Goal: Book appointment/travel/reservation

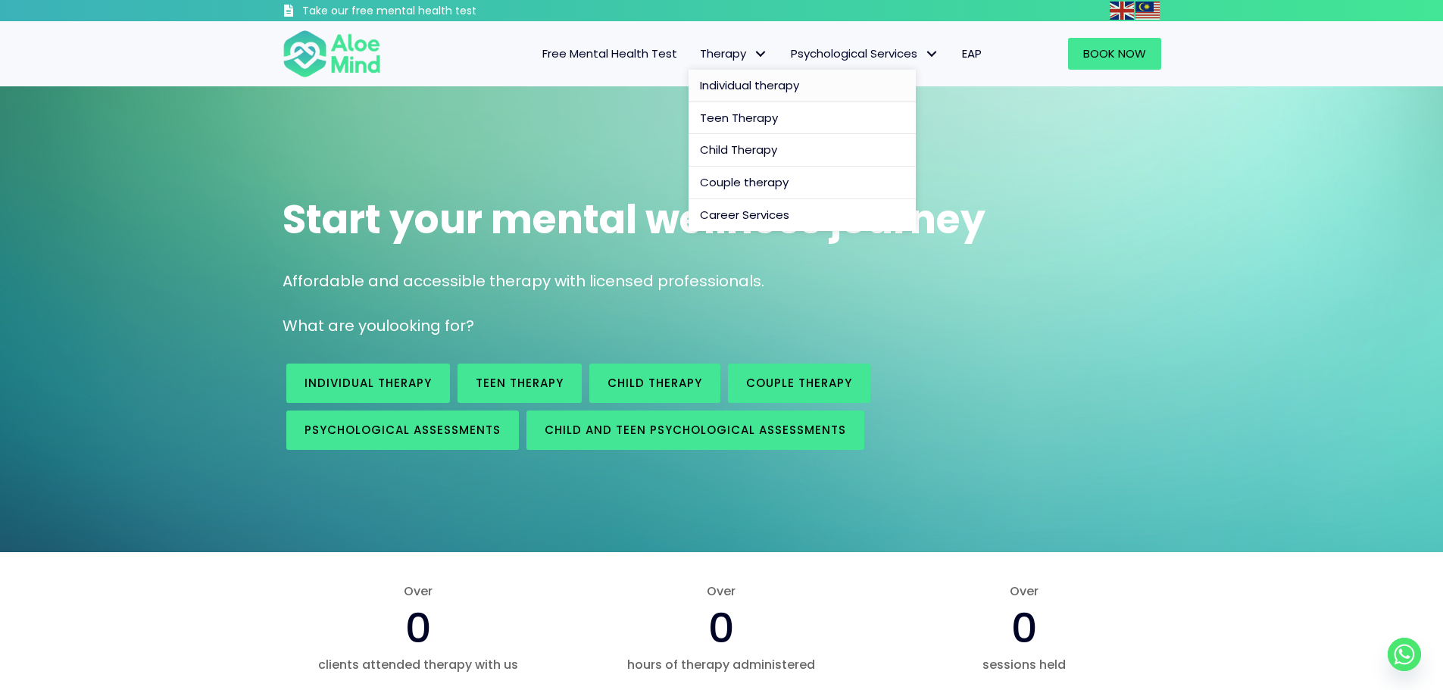
click at [740, 82] on span "Individual therapy" at bounding box center [749, 85] width 99 height 16
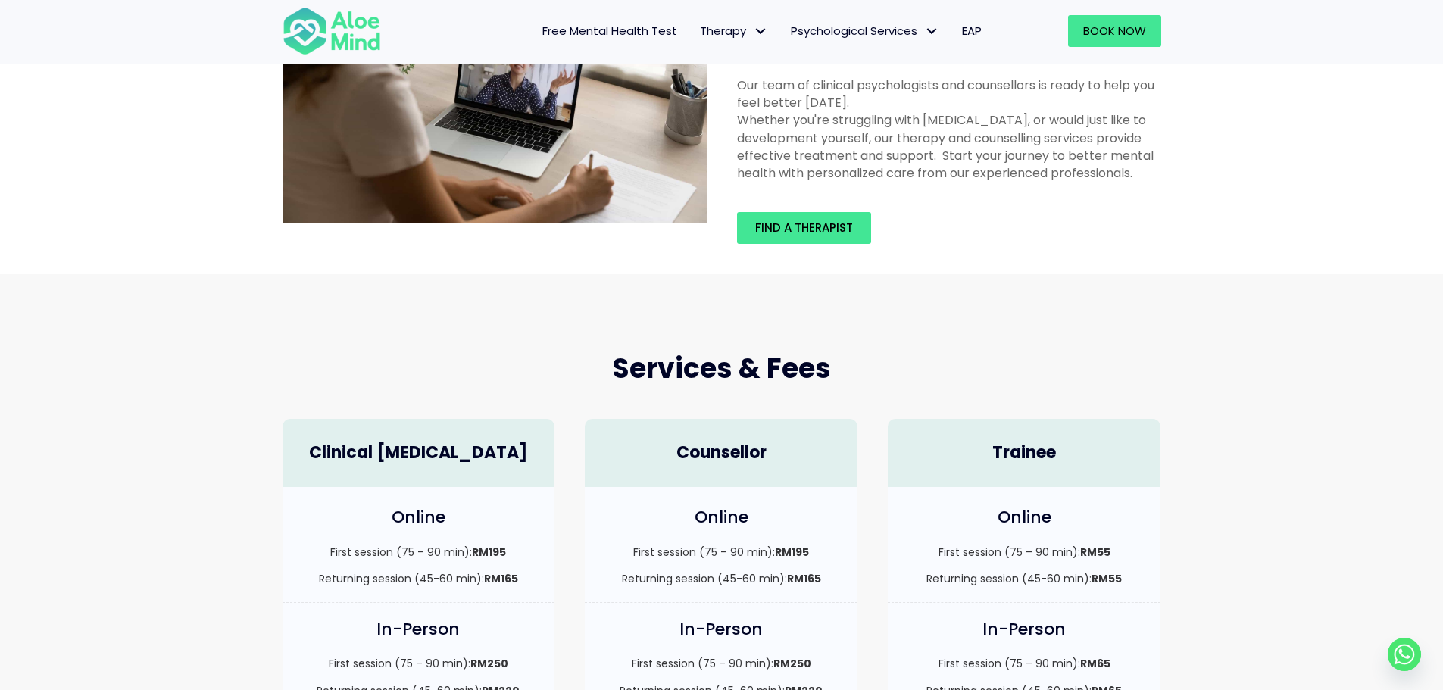
scroll to position [227, 0]
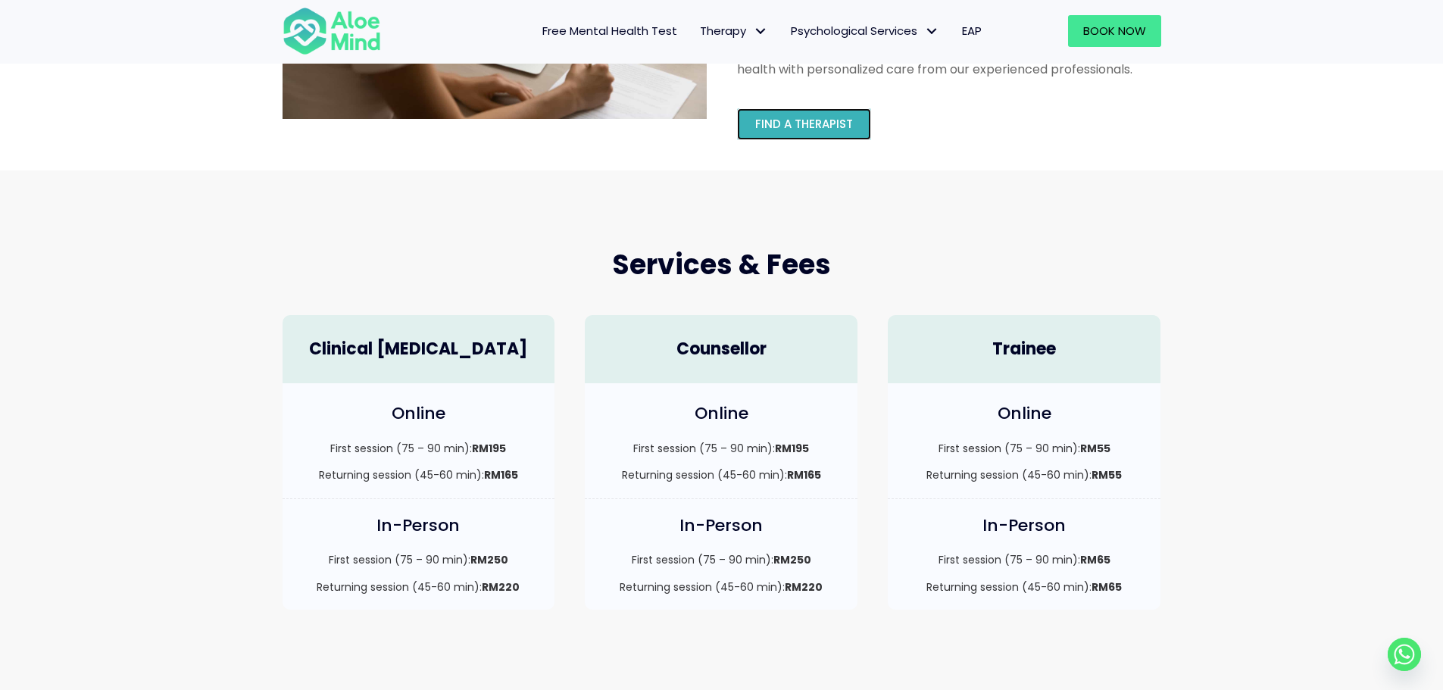
click at [829, 128] on span "Find a therapist" at bounding box center [804, 124] width 98 height 16
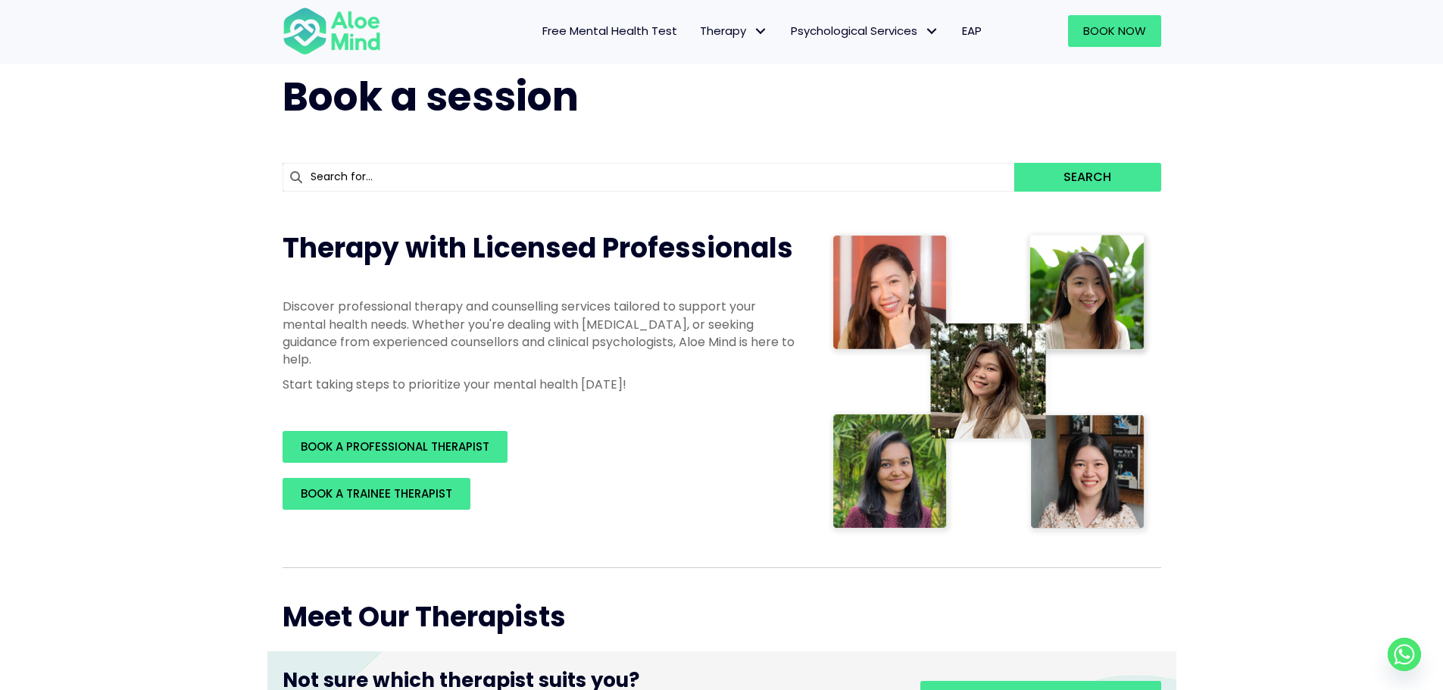
scroll to position [151, 0]
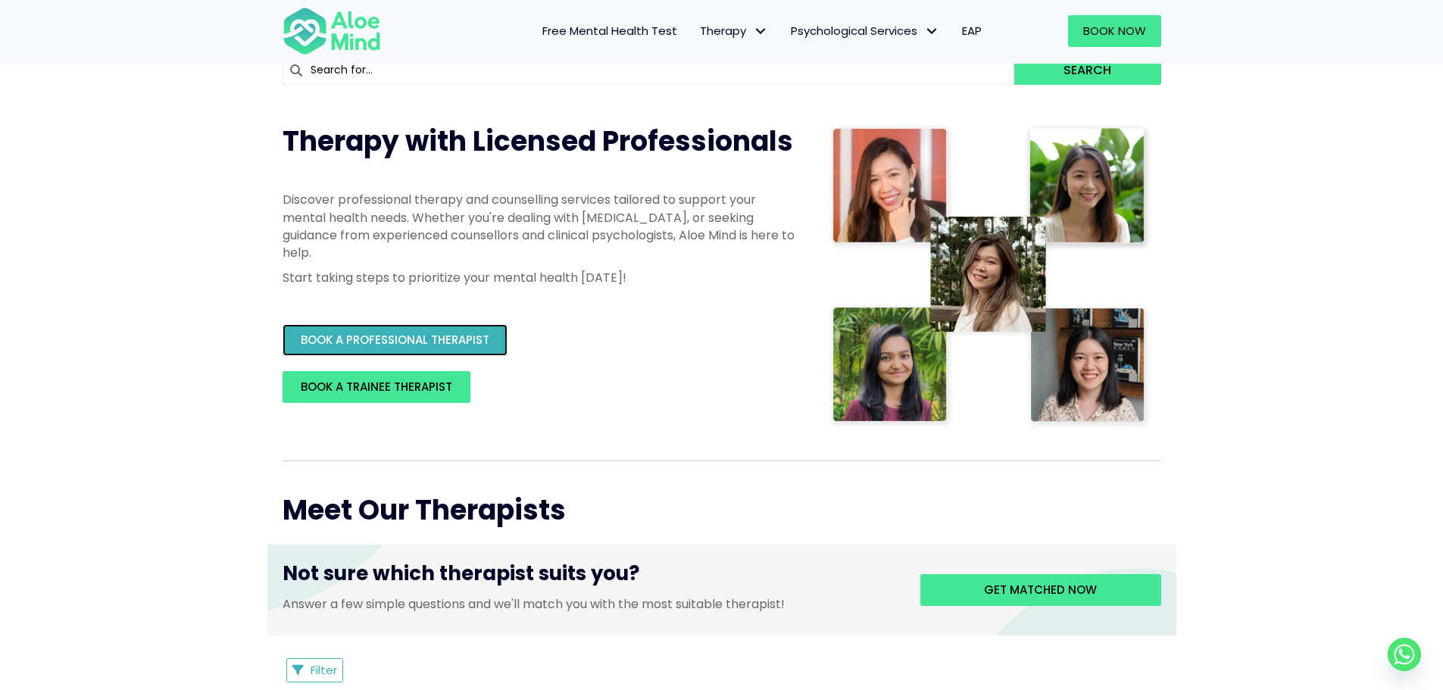
click at [438, 330] on link "BOOK A PROFESSIONAL THERAPIST" at bounding box center [394, 340] width 225 height 32
